Goal: Navigation & Orientation: Find specific page/section

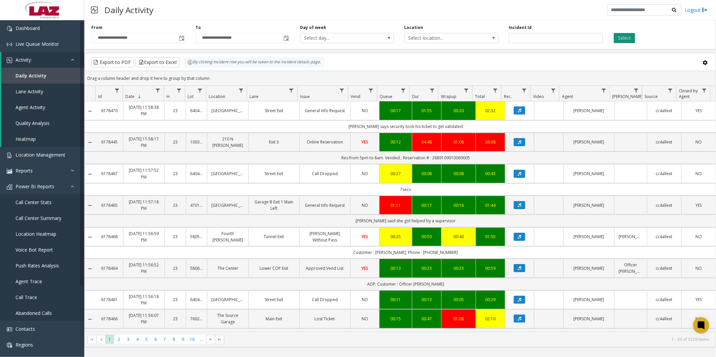
click at [622, 36] on button "Select" at bounding box center [624, 38] width 21 height 10
click at [602, 88] on span "Data table" at bounding box center [603, 90] width 5 height 5
click at [610, 120] on input "Agent Filter" at bounding box center [633, 119] width 57 height 11
type input "*****"
click at [646, 177] on button "Filter" at bounding box center [648, 182] width 28 height 15
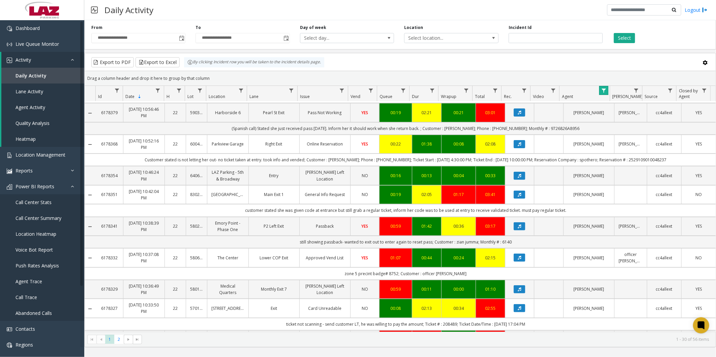
scroll to position [150, 0]
click at [38, 154] on span "Location Management" at bounding box center [41, 155] width 50 height 6
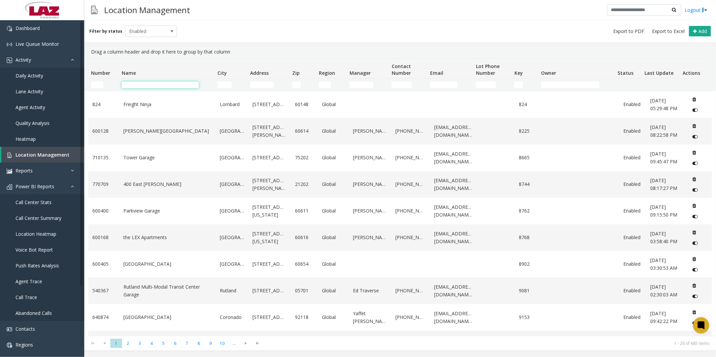
click at [171, 83] on input "Name Filter" at bounding box center [161, 85] width 78 height 7
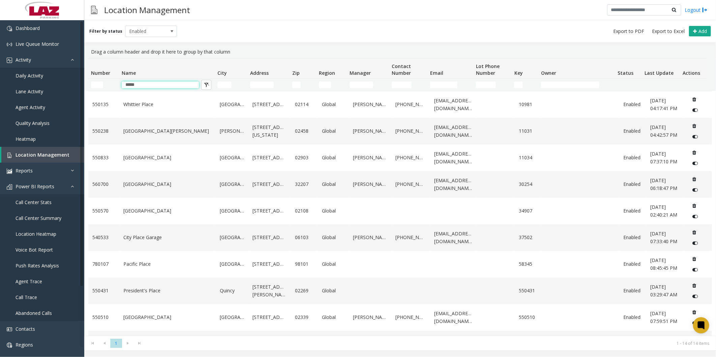
type input "*****"
click at [238, 41] on div "Filter by status Enabled Add" at bounding box center [400, 31] width 632 height 22
click at [226, 32] on div "Filter by status Enabled Add" at bounding box center [400, 31] width 632 height 22
drag, startPoint x: 154, startPoint y: 82, endPoint x: 119, endPoint y: 82, distance: 34.7
click at [120, 82] on td "*****" at bounding box center [167, 85] width 96 height 12
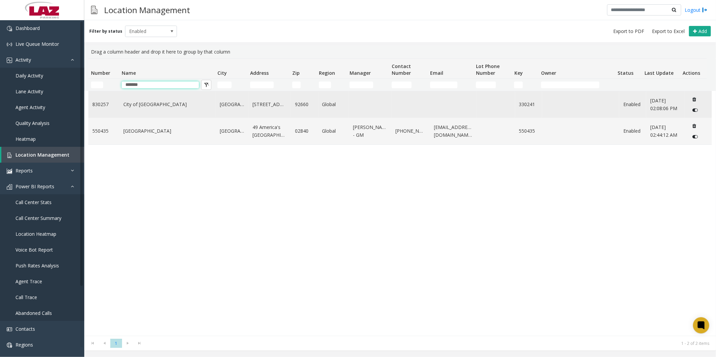
type input "*******"
click at [144, 104] on link "City of [GEOGRAPHIC_DATA]" at bounding box center [167, 104] width 88 height 7
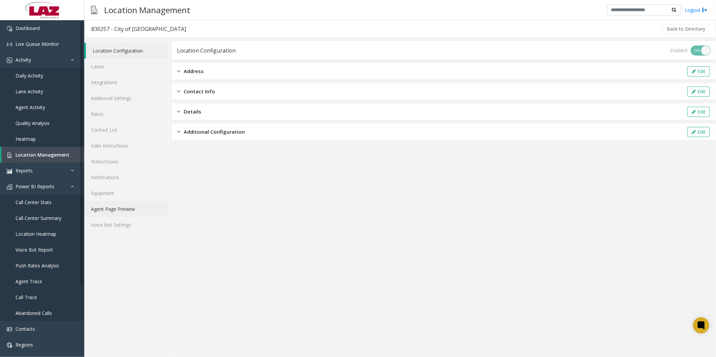
click at [115, 203] on link "Agent Page Preview" at bounding box center [126, 209] width 84 height 16
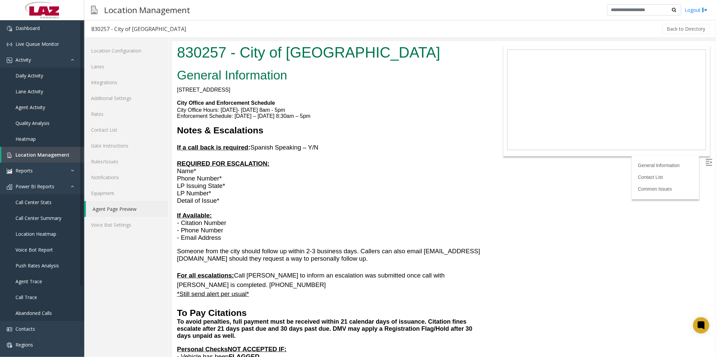
drag, startPoint x: 326, startPoint y: 244, endPoint x: 396, endPoint y: 220, distance: 74.3
click at [395, 216] on p "Phone Number* LP Issuing State* LP Number* Detail of Issue* If Available: - Cit…" at bounding box center [330, 208] width 307 height 67
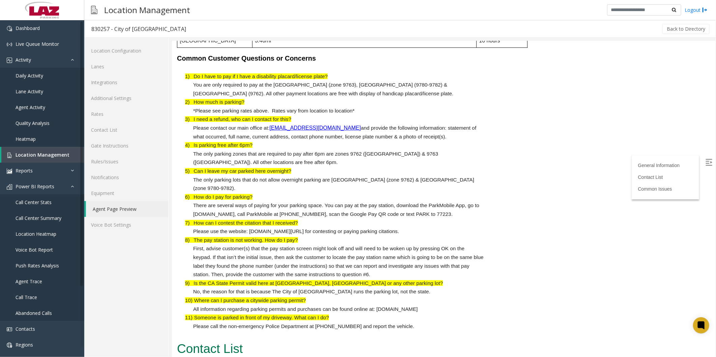
scroll to position [1798, 0]
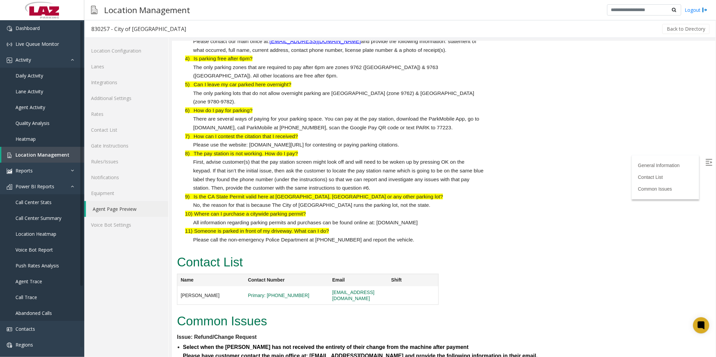
click at [435, 255] on h2 "Contact List" at bounding box center [308, 263] width 262 height 18
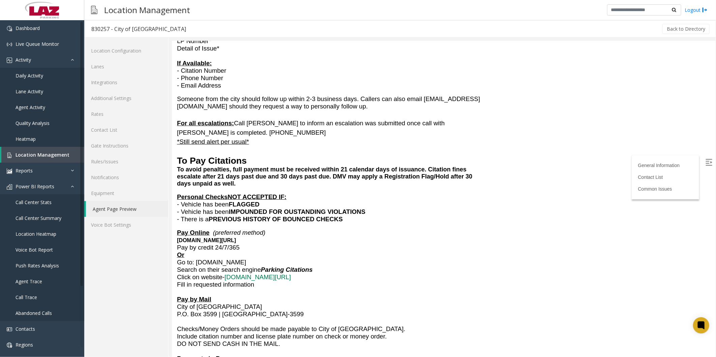
scroll to position [0, 0]
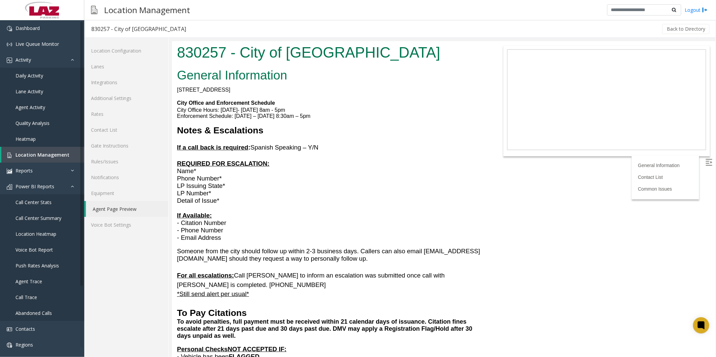
drag, startPoint x: 491, startPoint y: 315, endPoint x: 475, endPoint y: 168, distance: 148.6
click at [477, 153] on p "REQUIRED FOR ESCALATION: Name*" at bounding box center [330, 163] width 307 height 22
